Goal: Information Seeking & Learning: Check status

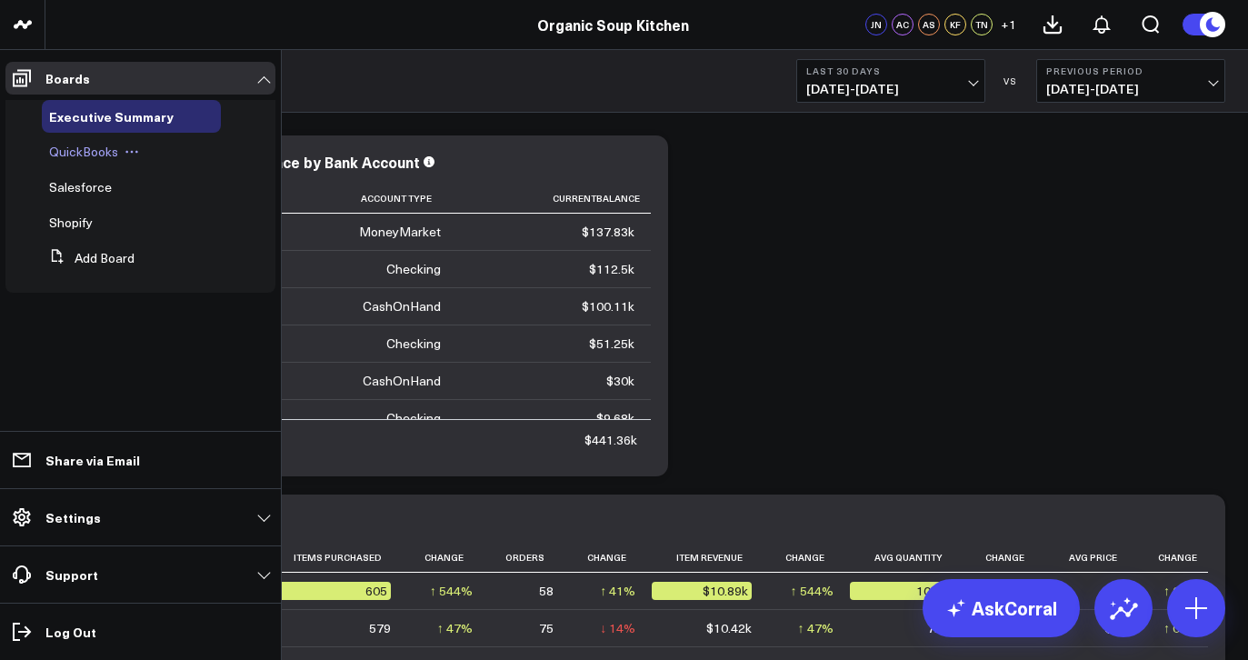
click at [54, 158] on span "QuickBooks" at bounding box center [83, 151] width 69 height 17
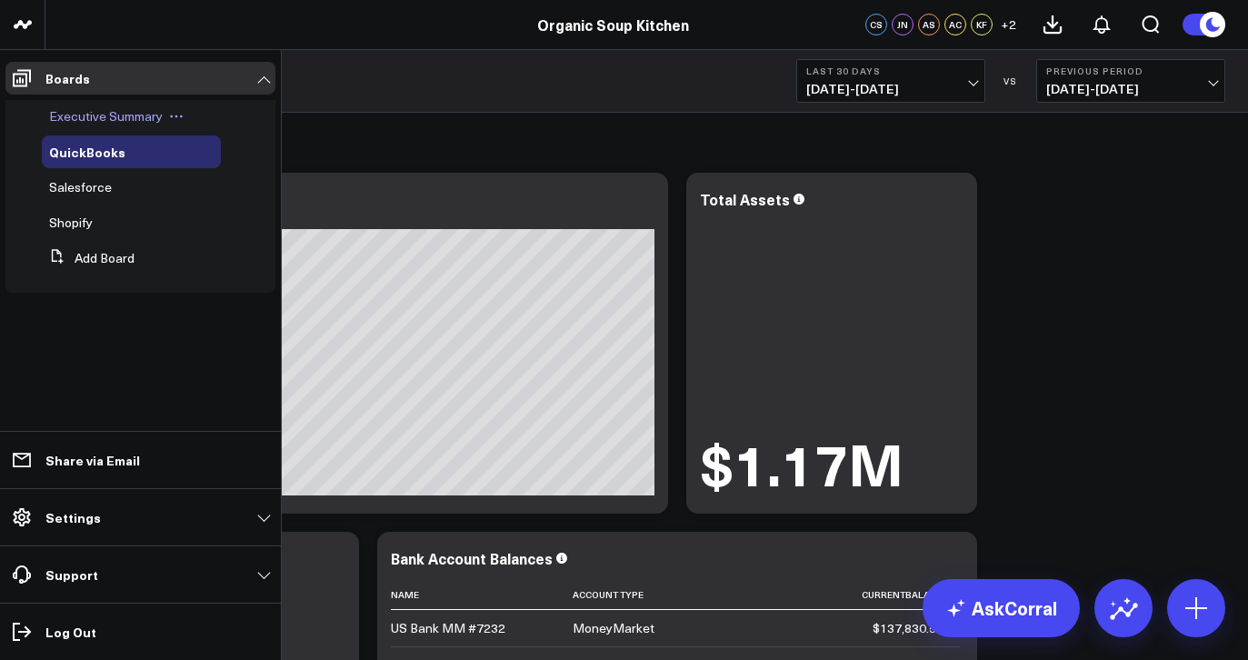
click at [137, 117] on span "Executive Summary" at bounding box center [106, 115] width 114 height 17
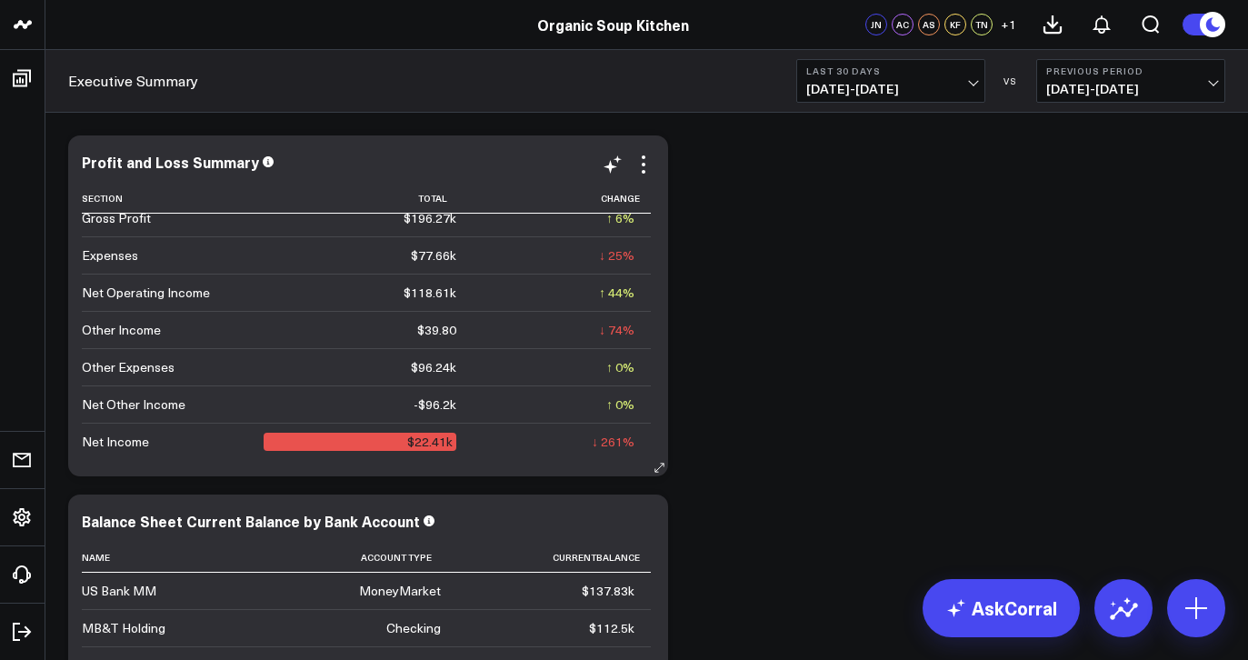
scroll to position [53, 0]
click at [950, 90] on span "08/19/25 - 09/17/25" at bounding box center [891, 89] width 169 height 15
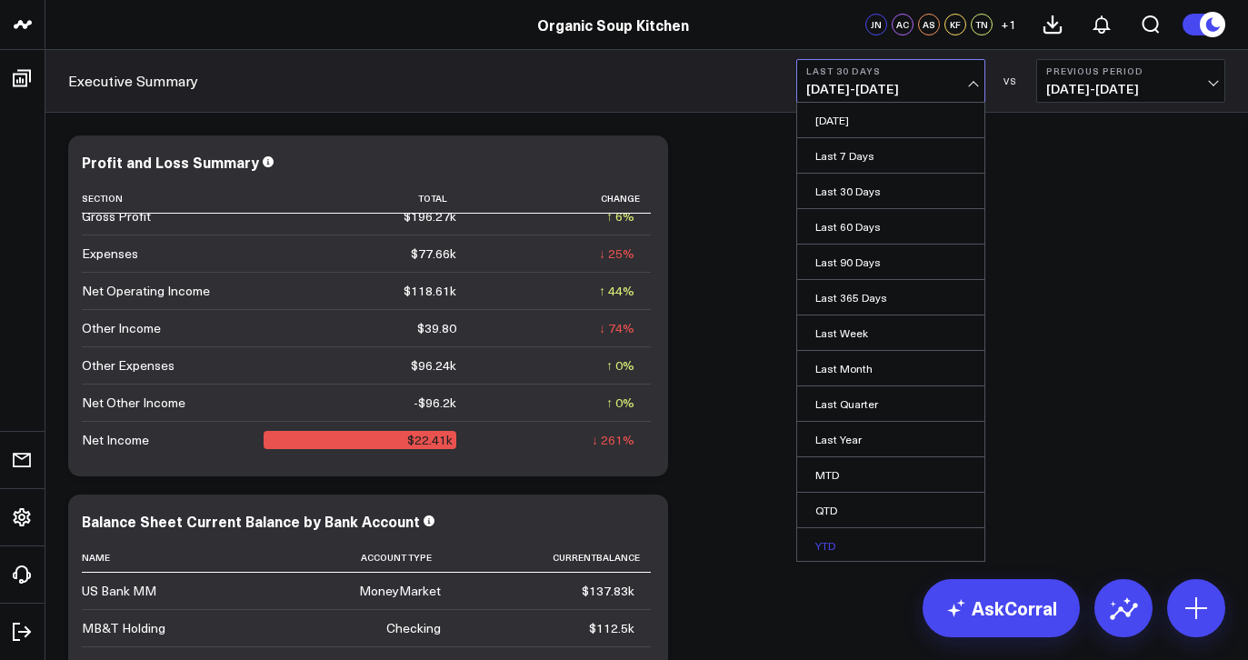
click at [827, 548] on link "YTD" at bounding box center [890, 545] width 187 height 35
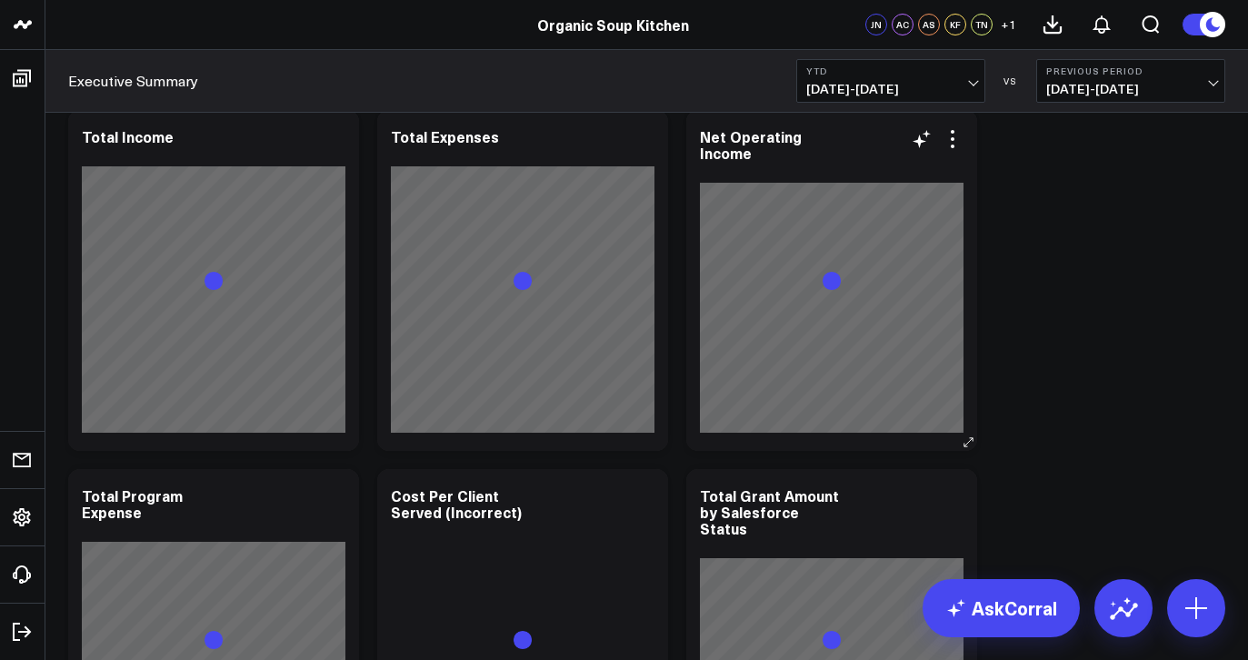
scroll to position [3526, 0]
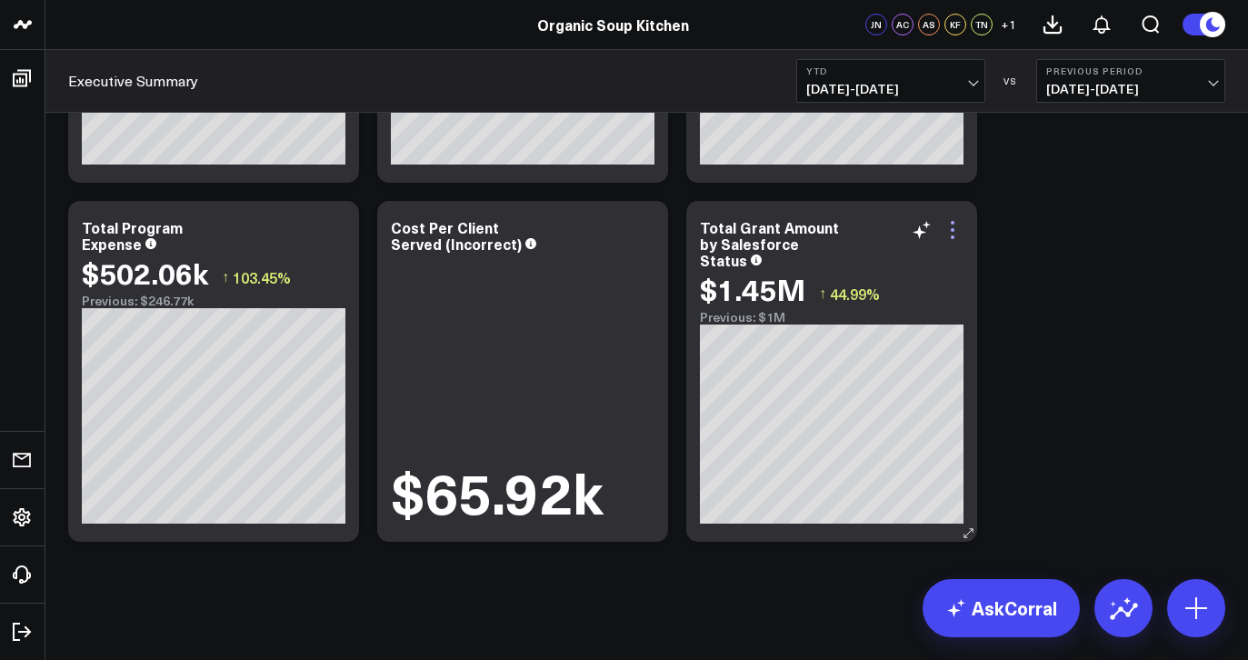
click at [955, 229] on icon at bounding box center [953, 230] width 22 height 22
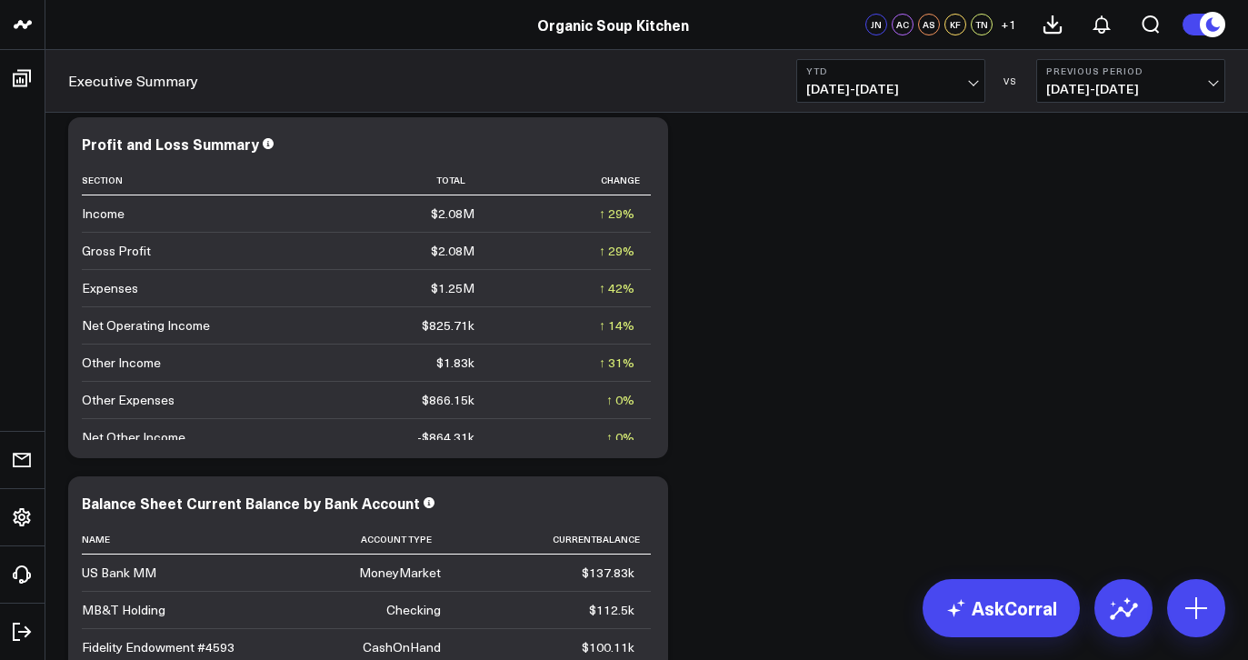
scroll to position [0, 0]
